Goal: Task Accomplishment & Management: Manage account settings

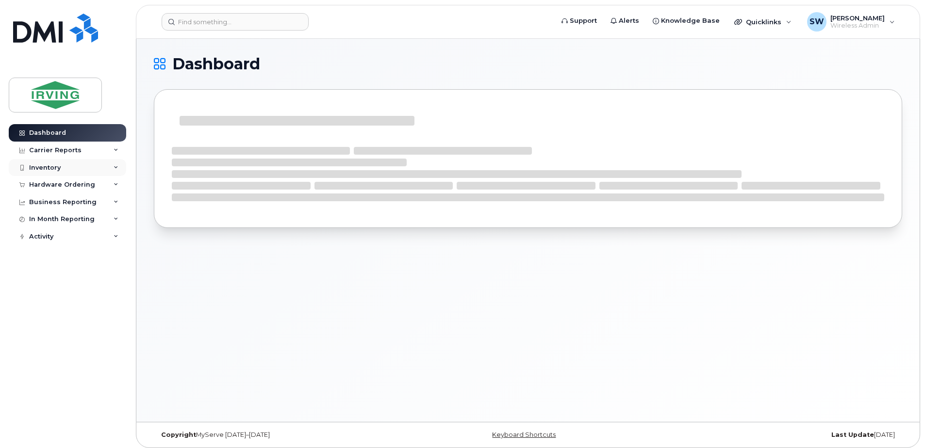
click at [46, 169] on div "Inventory" at bounding box center [45, 168] width 32 height 8
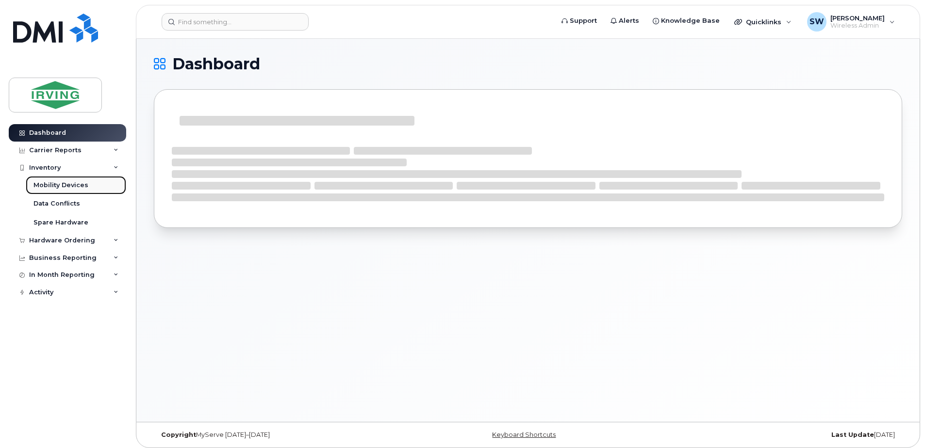
click at [54, 187] on div "Mobility Devices" at bounding box center [60, 185] width 55 height 9
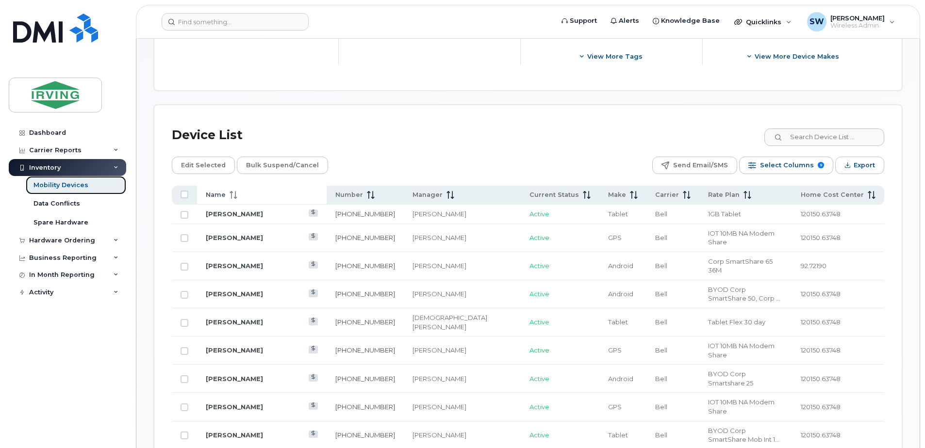
scroll to position [437, 0]
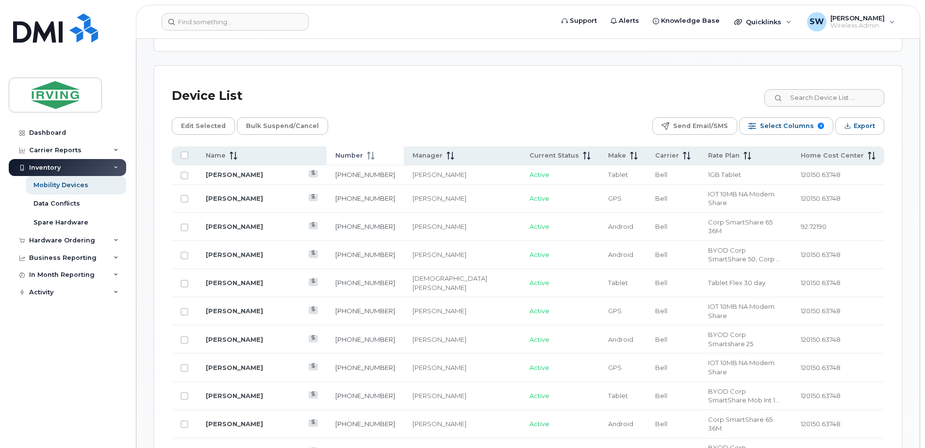
click at [335, 155] on span "Number" at bounding box center [349, 155] width 28 height 9
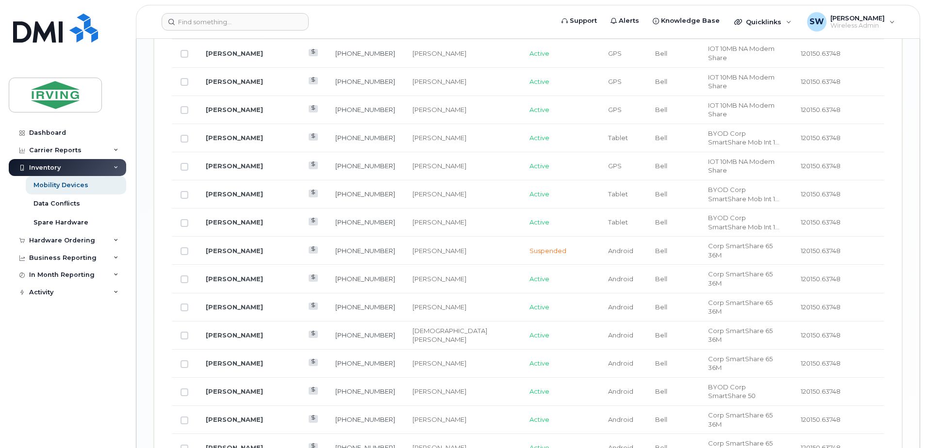
scroll to position [1203, 0]
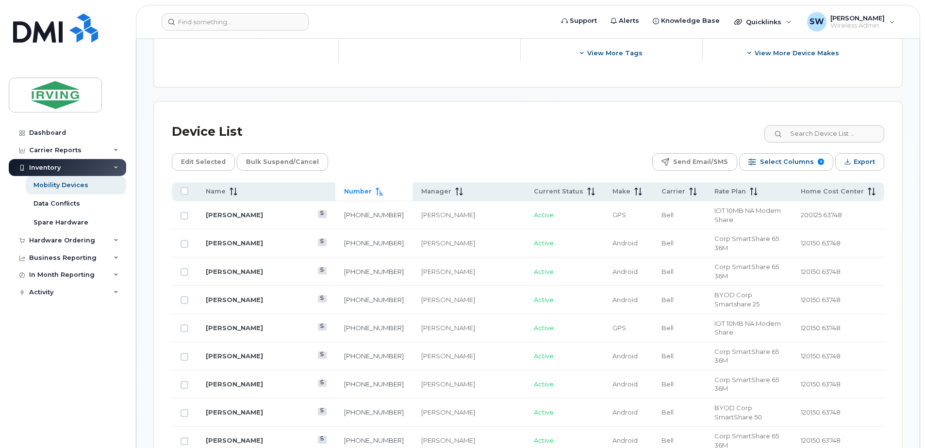
scroll to position [475, 0]
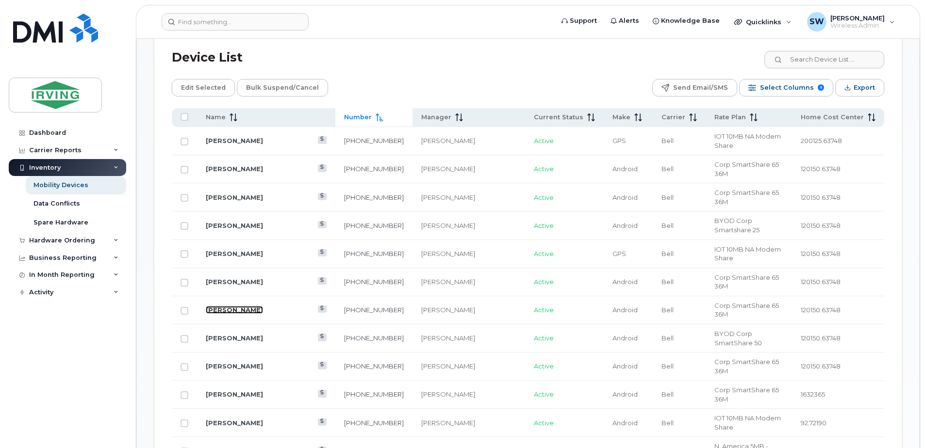
click at [231, 306] on link "[PERSON_NAME]" at bounding box center [234, 310] width 57 height 8
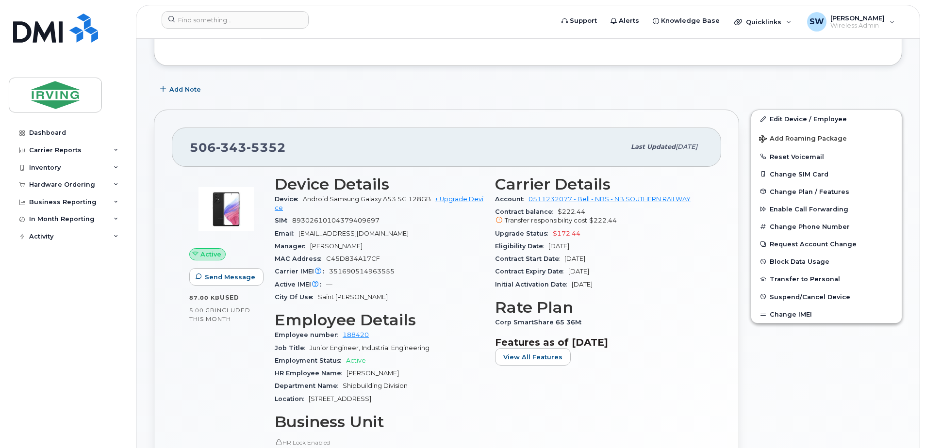
scroll to position [146, 0]
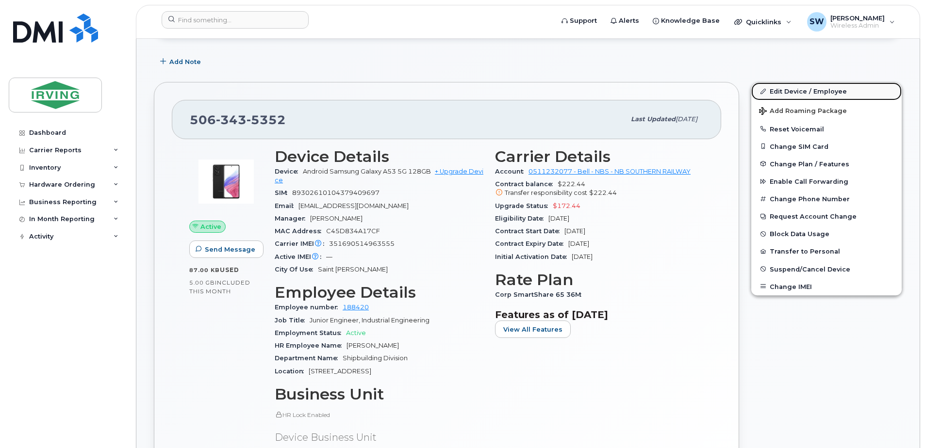
click at [789, 92] on link "Edit Device / Employee" at bounding box center [826, 90] width 150 height 17
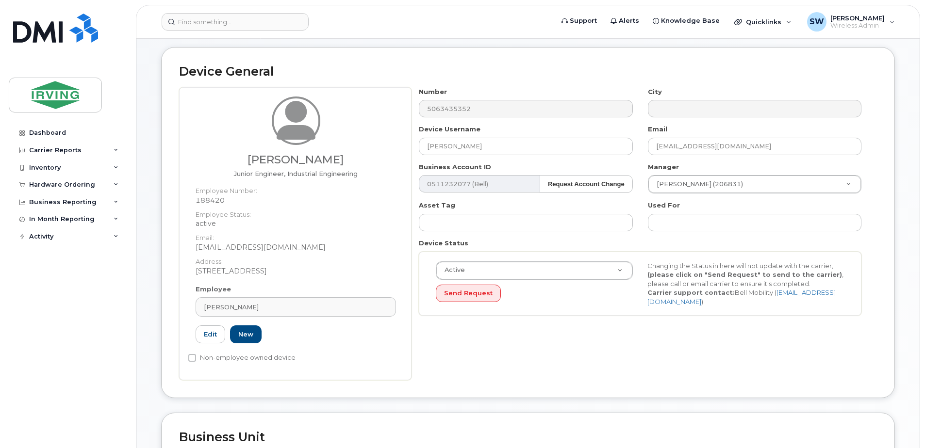
scroll to position [146, 0]
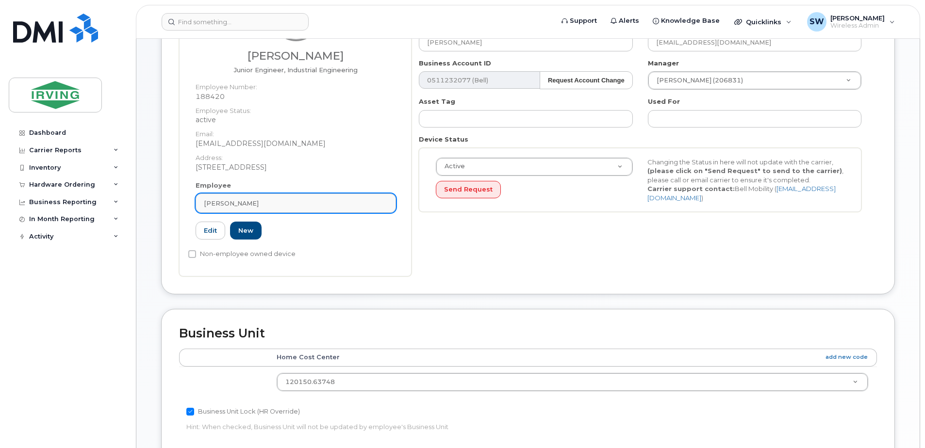
click at [247, 200] on div "[PERSON_NAME]" at bounding box center [296, 203] width 184 height 9
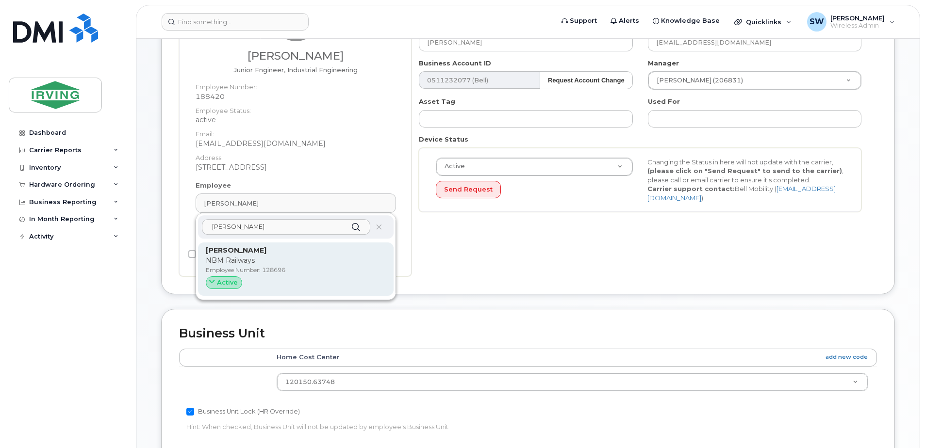
type input "gregg beaulieu"
click at [226, 284] on span "Active" at bounding box center [227, 282] width 21 height 9
click at [223, 282] on span "Active" at bounding box center [227, 282] width 21 height 9
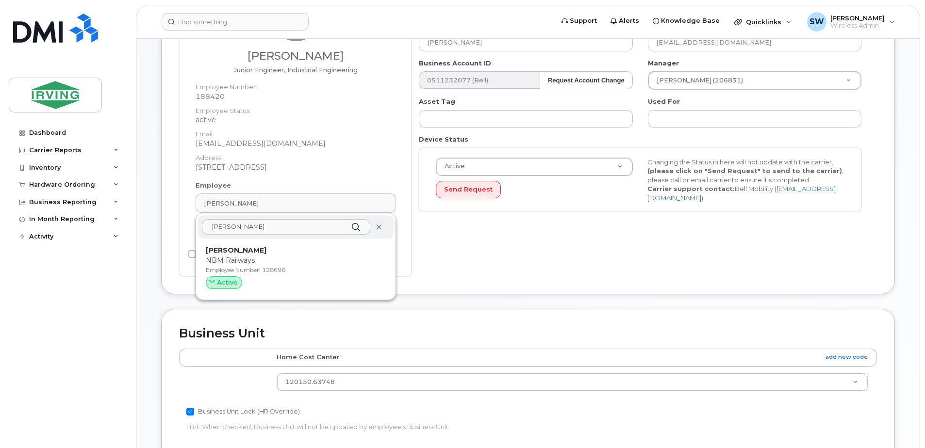
click at [380, 226] on icon at bounding box center [378, 227] width 6 height 6
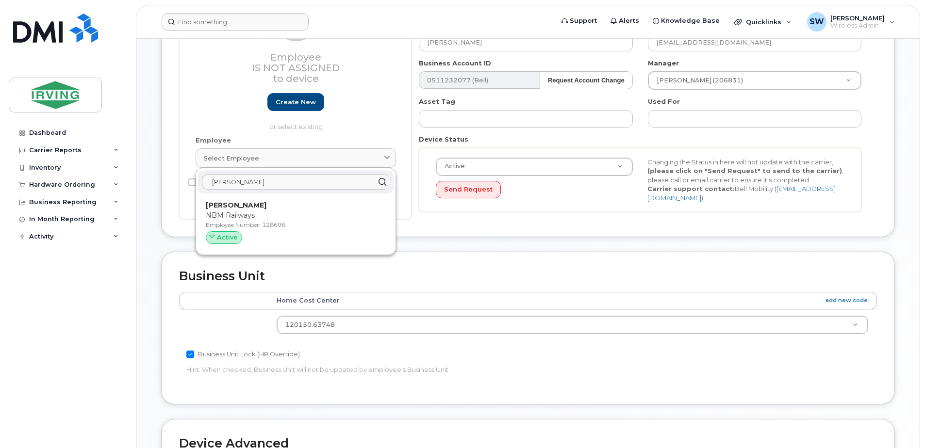
scroll to position [100, 0]
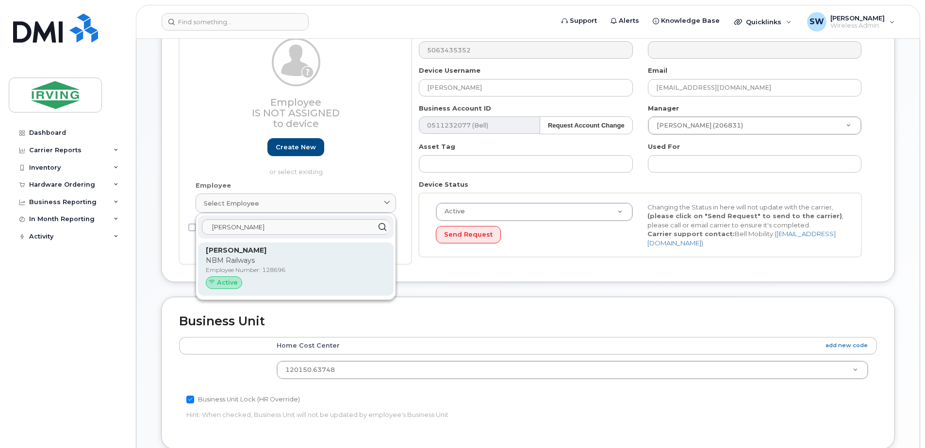
click at [223, 278] on div "Active" at bounding box center [224, 283] width 36 height 13
click at [231, 254] on strong "Gregg Beaulieu" at bounding box center [236, 250] width 61 height 9
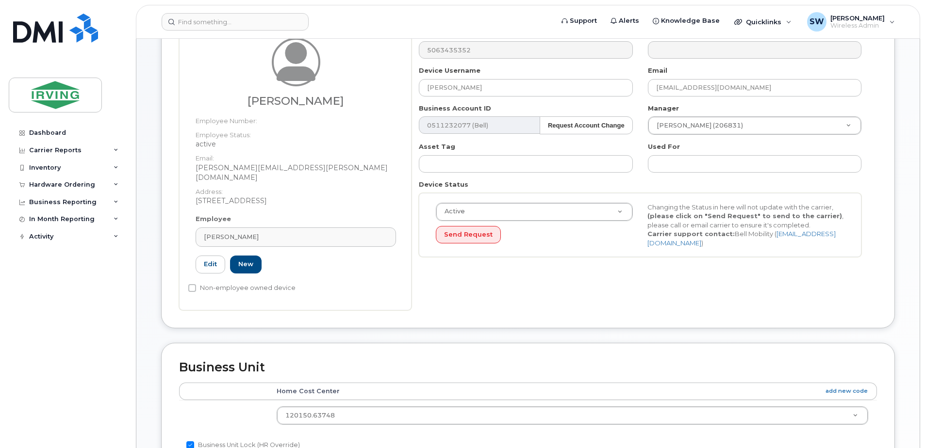
type input "128696"
type input "Gregg Beaulieu"
type input "beaulieu.gregg@nbmrailways.com"
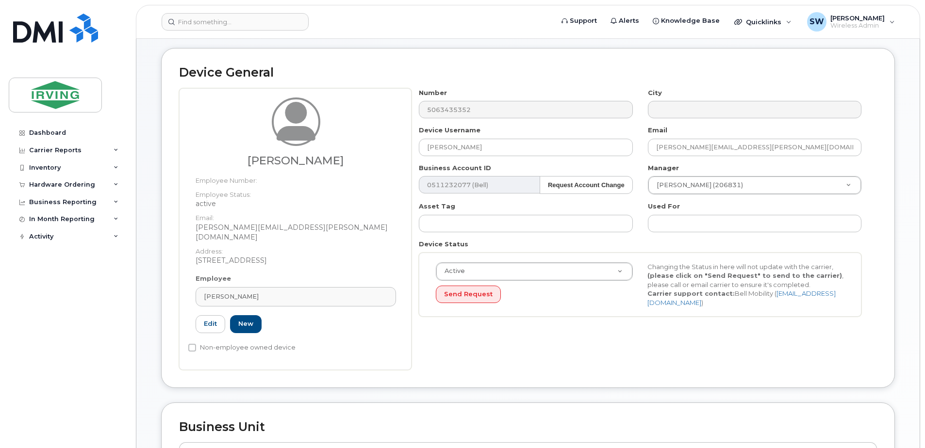
scroll to position [27, 0]
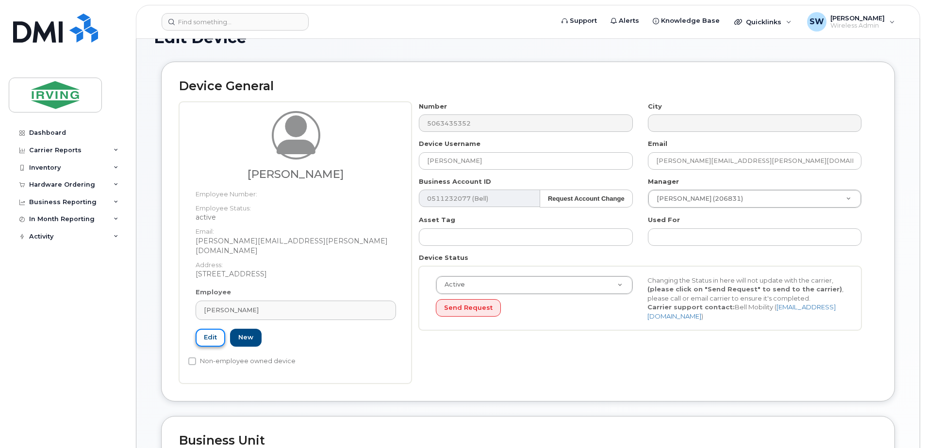
click at [206, 329] on link "Edit" at bounding box center [211, 338] width 30 height 18
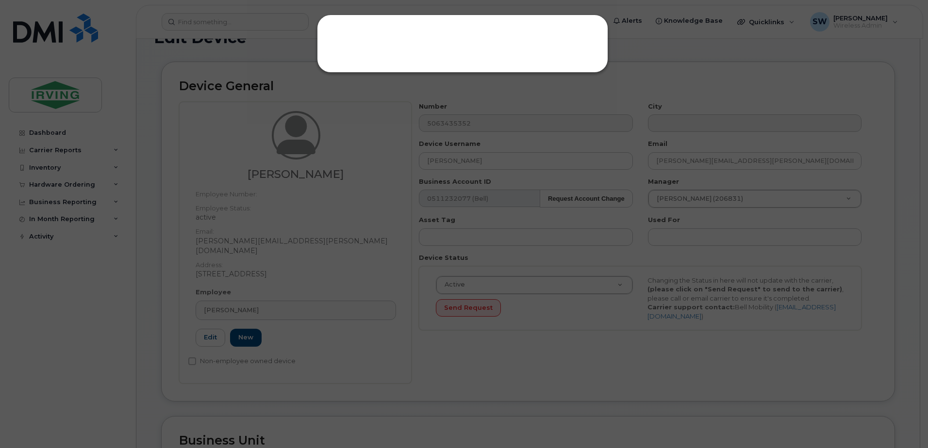
click at [245, 326] on div at bounding box center [464, 224] width 928 height 448
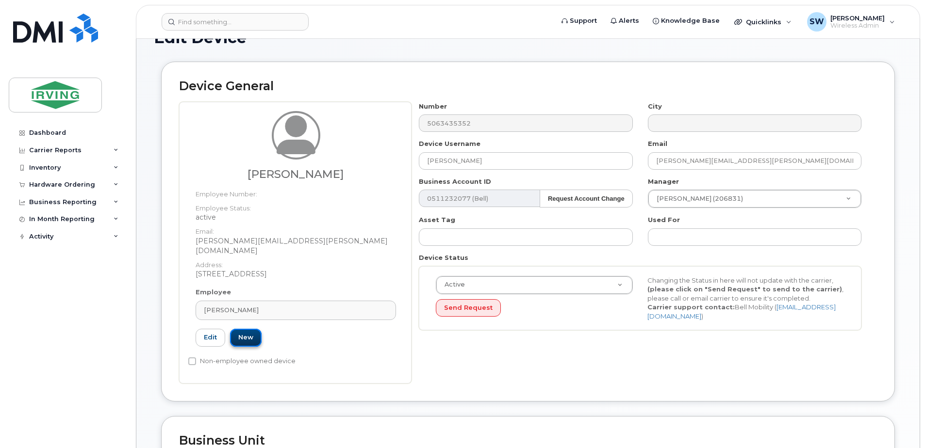
click at [244, 329] on link "New" at bounding box center [246, 338] width 32 height 18
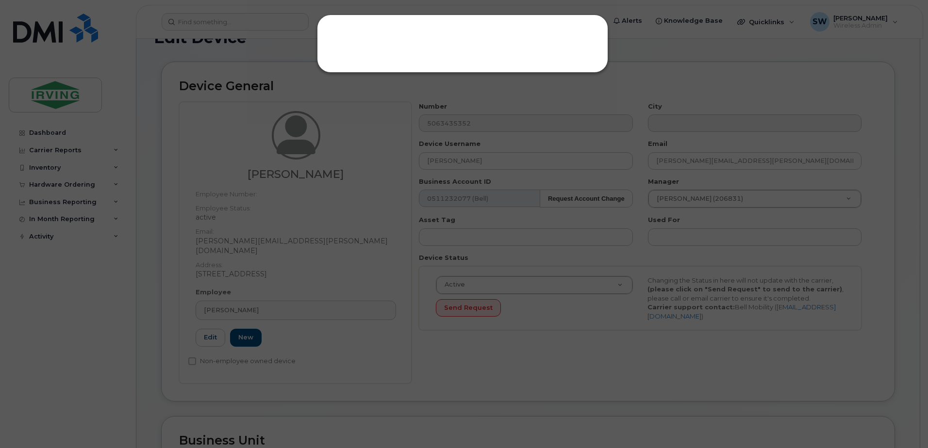
click at [345, 353] on div at bounding box center [464, 224] width 928 height 448
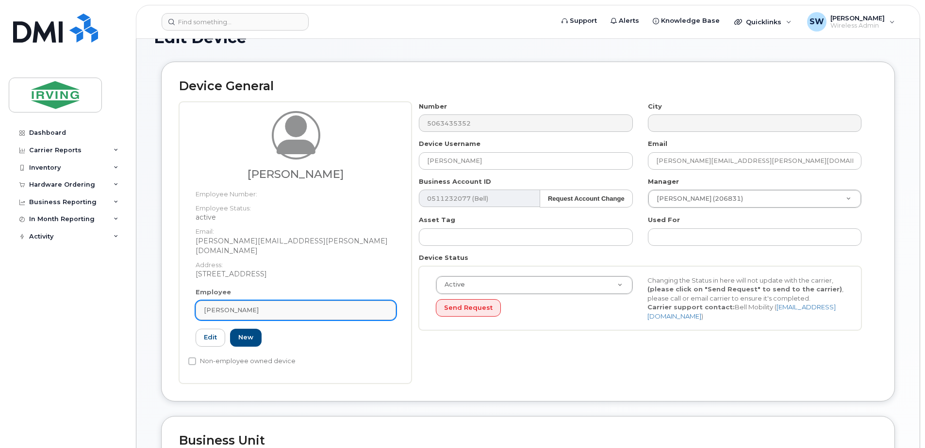
click at [258, 306] on div "Gregg Beaulieu" at bounding box center [296, 310] width 184 height 9
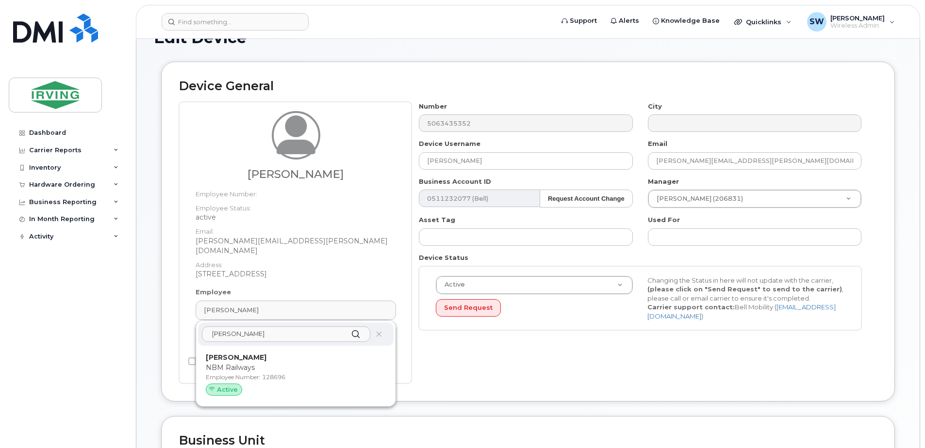
drag, startPoint x: 265, startPoint y: 326, endPoint x: 189, endPoint y: 324, distance: 76.7
click at [188, 324] on div "Gregg Beaulieu Employee Number: Employee Status: active Email: beaulieu.gregg@n…" at bounding box center [295, 243] width 232 height 282
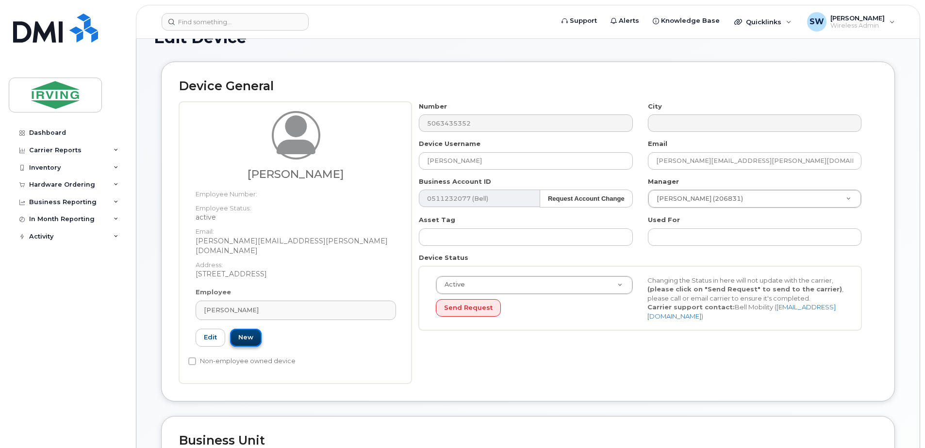
click at [245, 329] on link "New" at bounding box center [246, 338] width 32 height 18
click at [234, 306] on span "Gregg Beaulieu" at bounding box center [231, 310] width 55 height 9
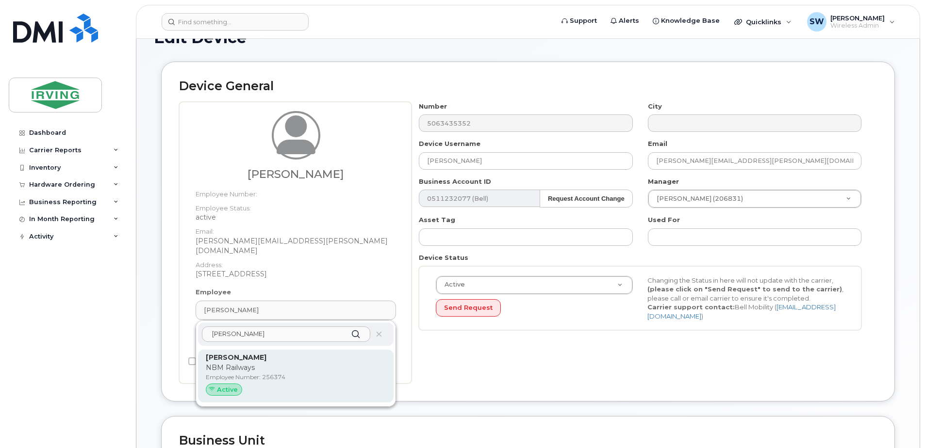
type input "andrew creagh"
click at [245, 353] on strong "[PERSON_NAME]" at bounding box center [236, 357] width 61 height 9
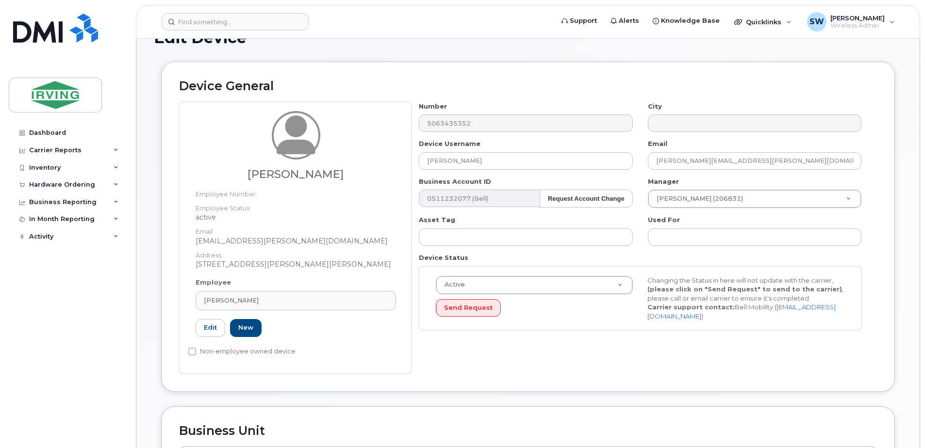
type input "256374"
type input "[PERSON_NAME]"
type input "[EMAIL_ADDRESS][PERSON_NAME][DOMAIN_NAME]"
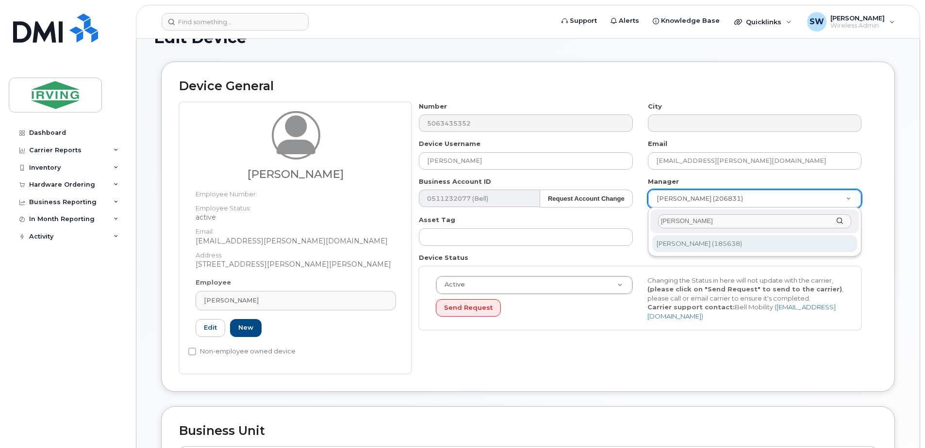
type input "brent preston"
type input "1490966"
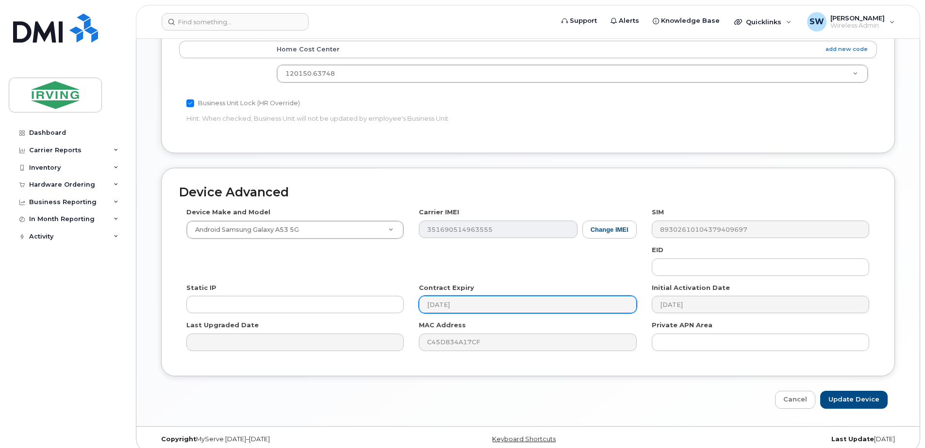
scroll to position [442, 0]
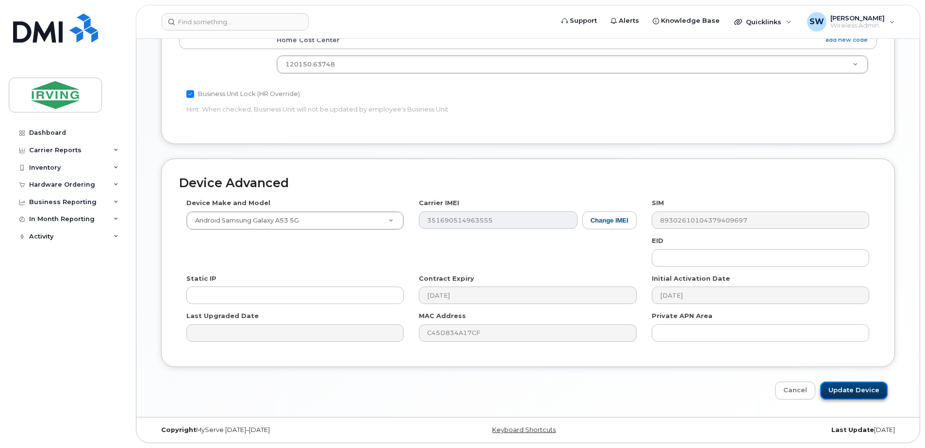
click at [855, 393] on input "Update Device" at bounding box center [853, 391] width 67 height 18
type input "Saving..."
